Goal: Task Accomplishment & Management: Manage account settings

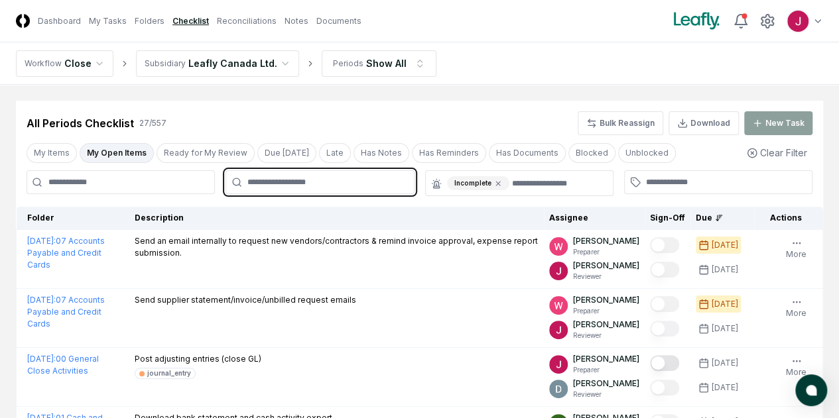
click at [328, 186] on input "text" at bounding box center [326, 182] width 158 height 12
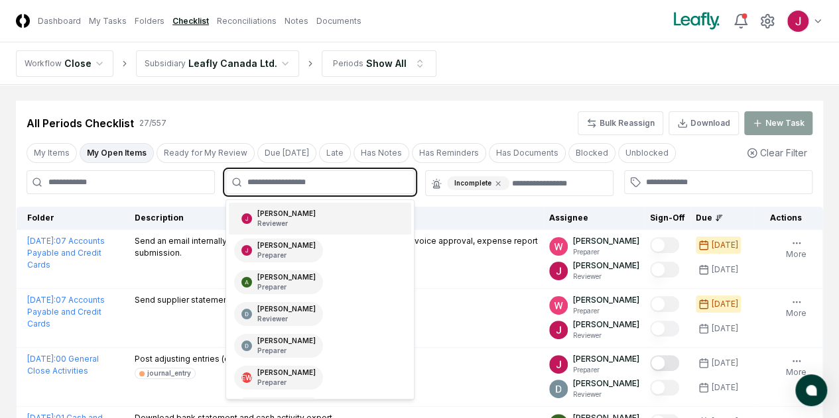
click at [329, 181] on input "text" at bounding box center [326, 182] width 158 height 12
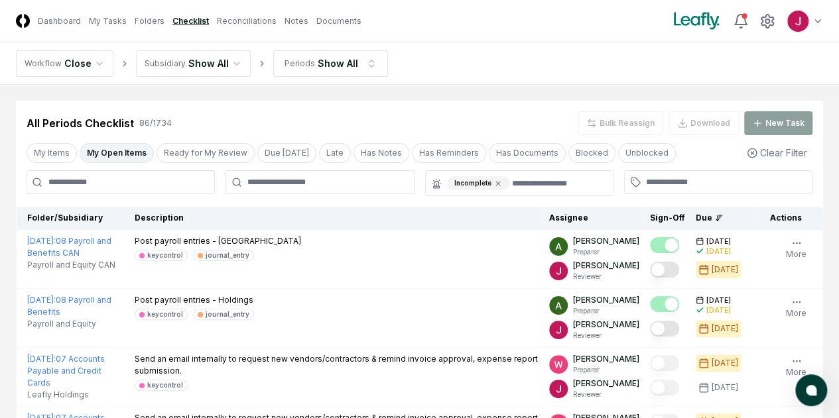
click at [118, 148] on button "My Open Items" at bounding box center [117, 153] width 74 height 20
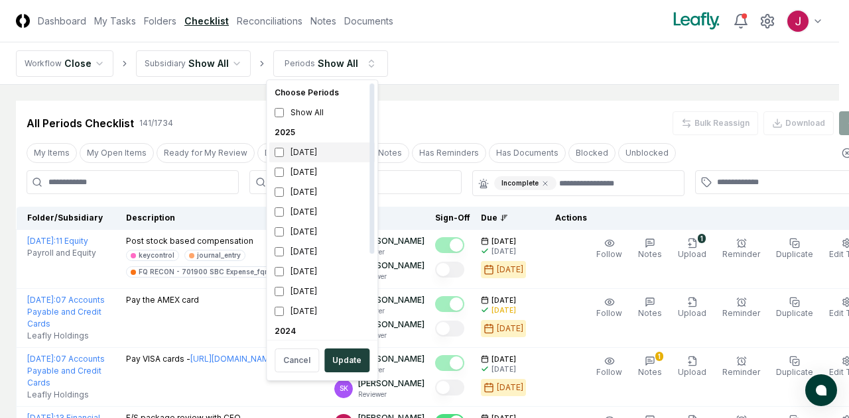
click at [314, 153] on div "[DATE]" at bounding box center [321, 153] width 105 height 20
click at [341, 353] on button "Update" at bounding box center [346, 361] width 45 height 24
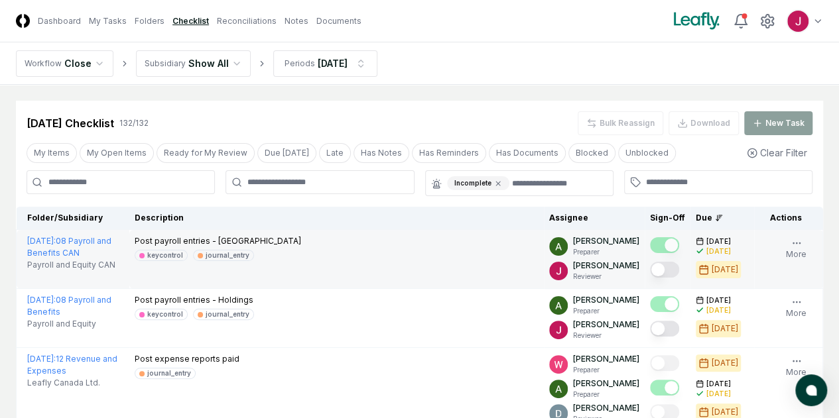
click at [650, 278] on button "Mark complete" at bounding box center [664, 270] width 29 height 16
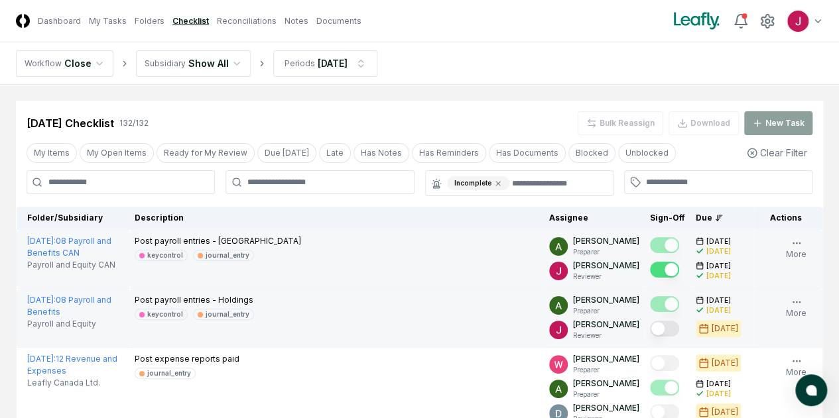
click at [650, 337] on button "Mark complete" at bounding box center [664, 329] width 29 height 16
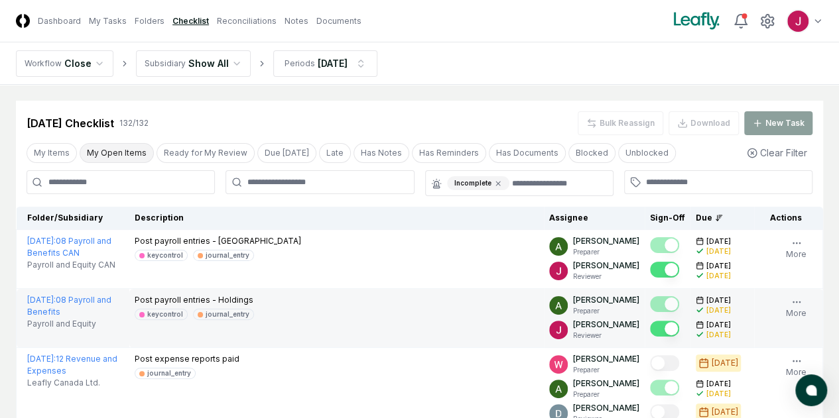
click at [97, 147] on button "My Open Items" at bounding box center [117, 153] width 74 height 20
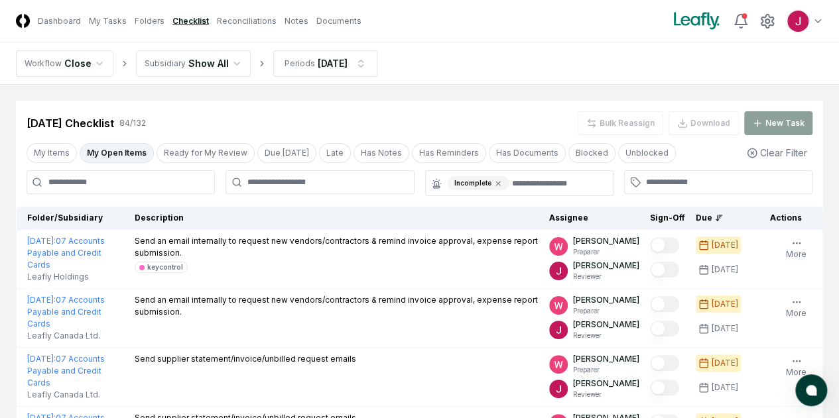
click at [121, 153] on button "My Open Items" at bounding box center [117, 153] width 74 height 20
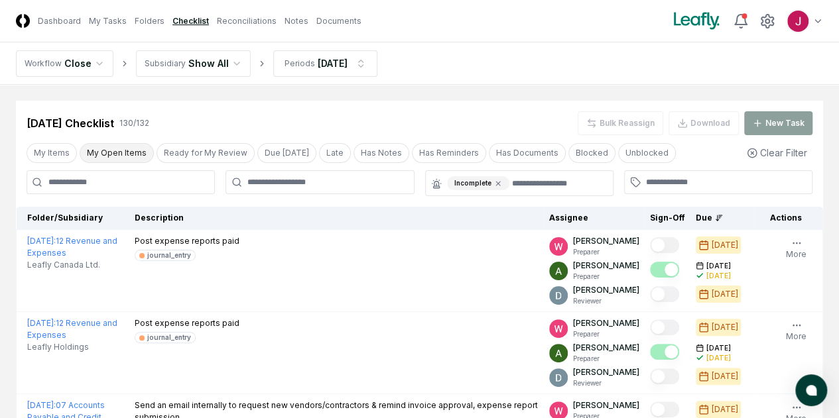
click at [126, 152] on button "My Open Items" at bounding box center [117, 153] width 74 height 20
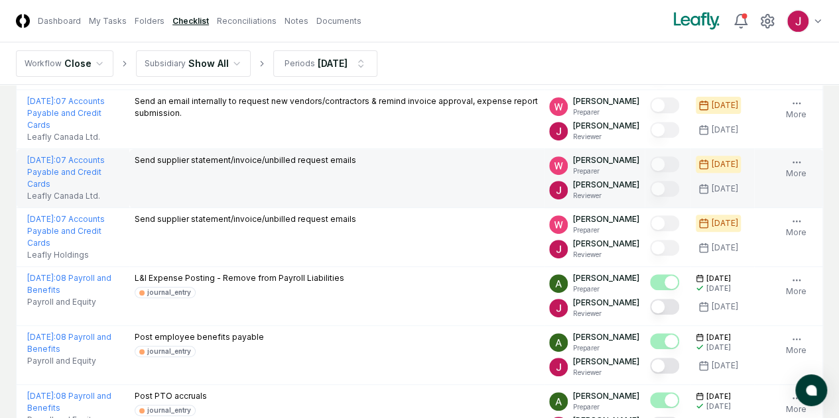
scroll to position [265, 0]
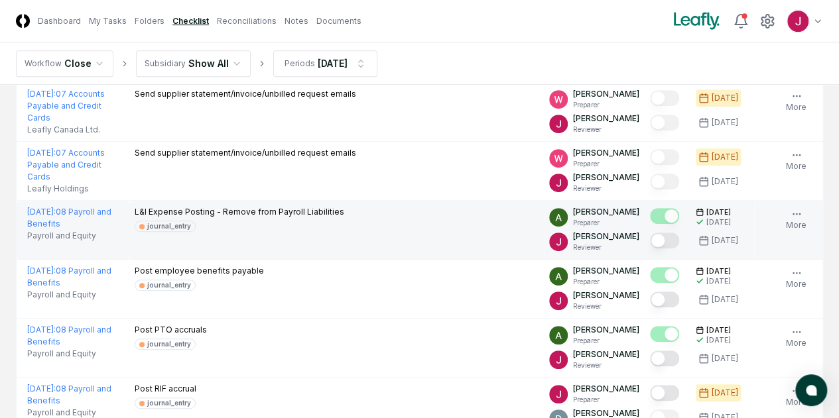
click at [650, 249] on button "Mark complete" at bounding box center [664, 241] width 29 height 16
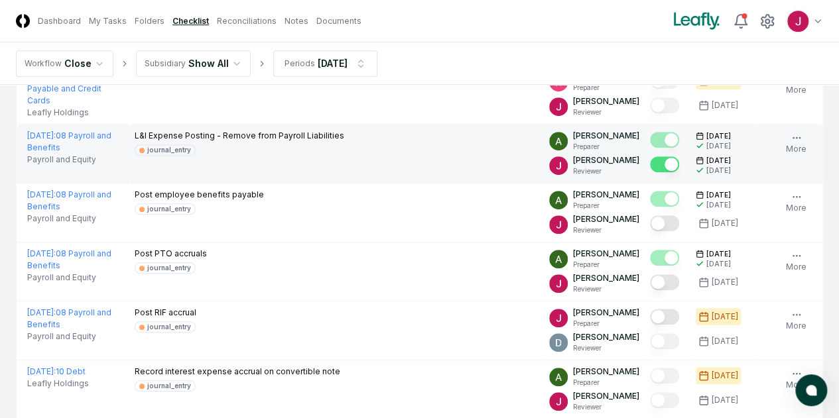
scroll to position [398, 0]
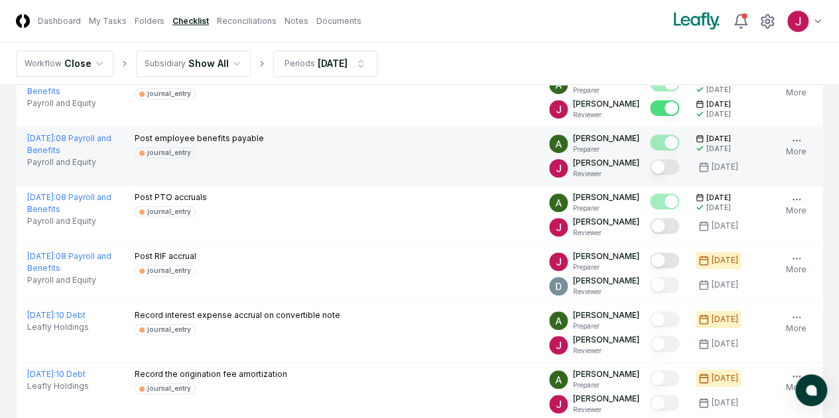
click at [650, 175] on button "Mark complete" at bounding box center [664, 167] width 29 height 16
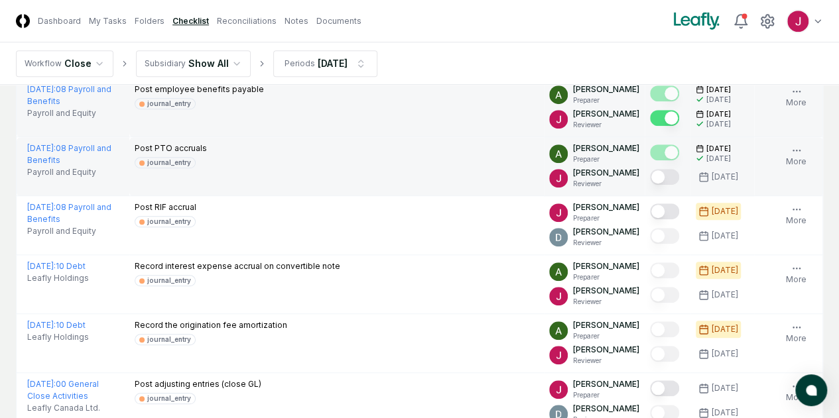
scroll to position [464, 0]
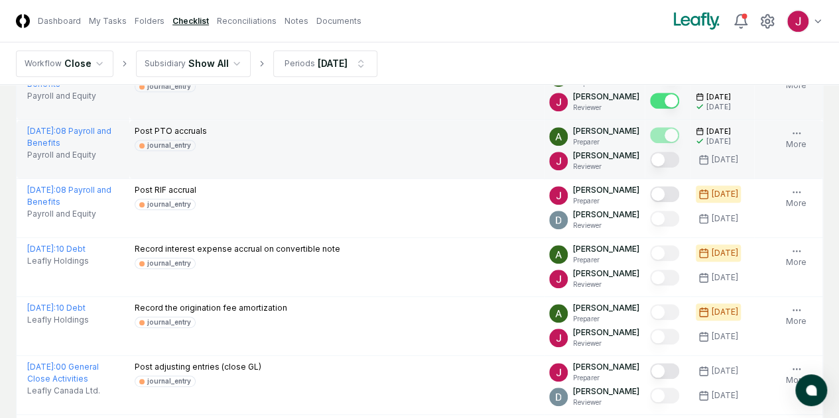
click at [650, 168] on button "Mark complete" at bounding box center [664, 160] width 29 height 16
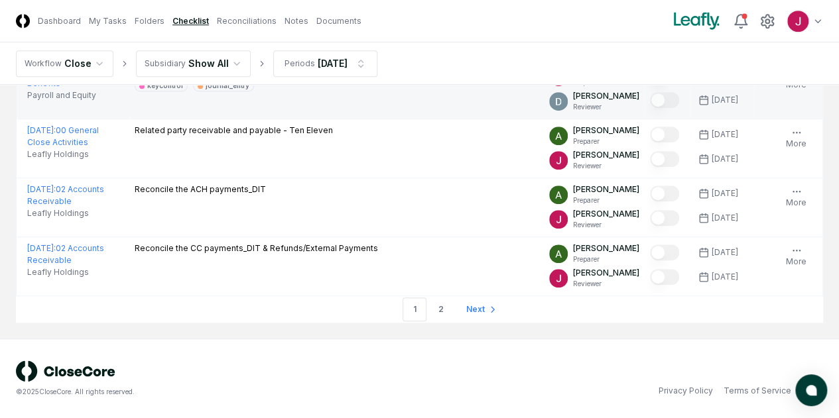
scroll to position [3117, 0]
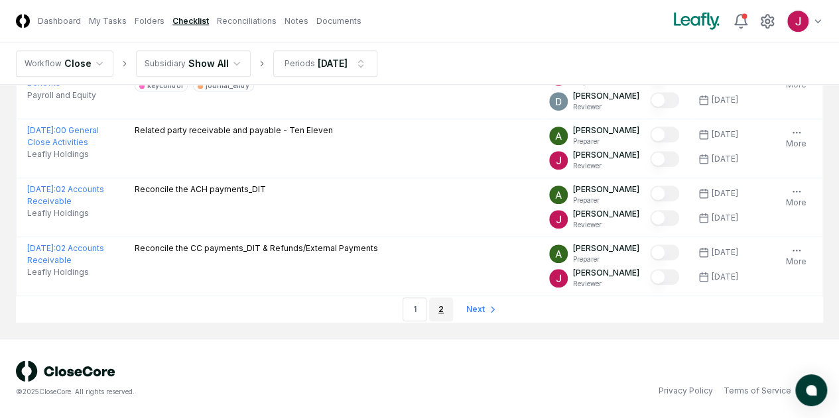
click at [443, 307] on link "2" at bounding box center [441, 310] width 24 height 24
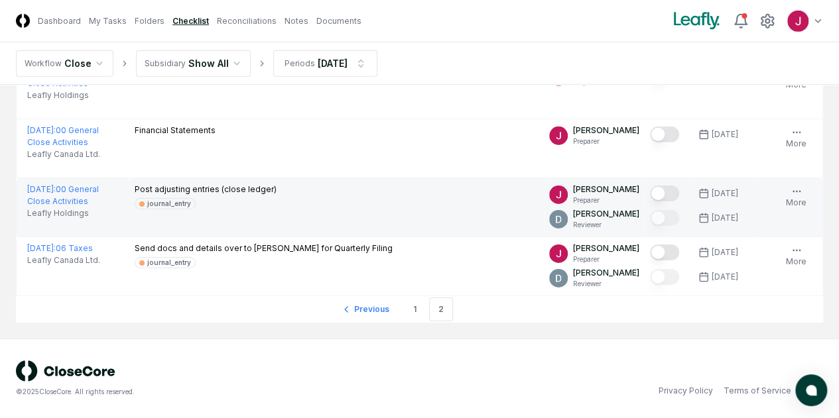
scroll to position [2194, 0]
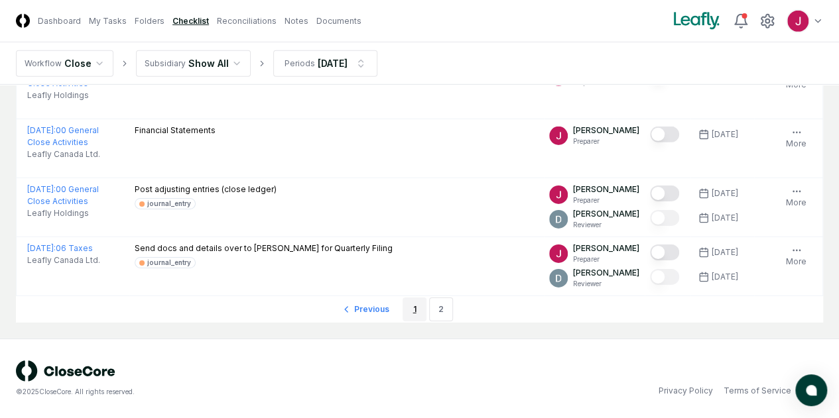
click at [418, 311] on link "1" at bounding box center [414, 310] width 24 height 24
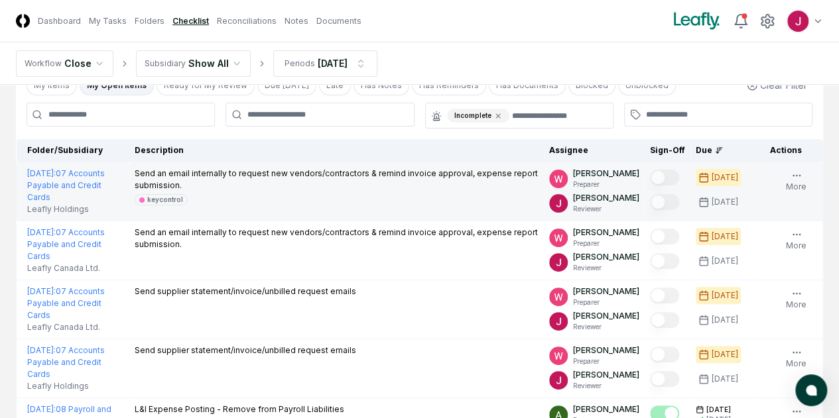
scroll to position [133, 0]
